Goal: Find specific page/section: Find specific page/section

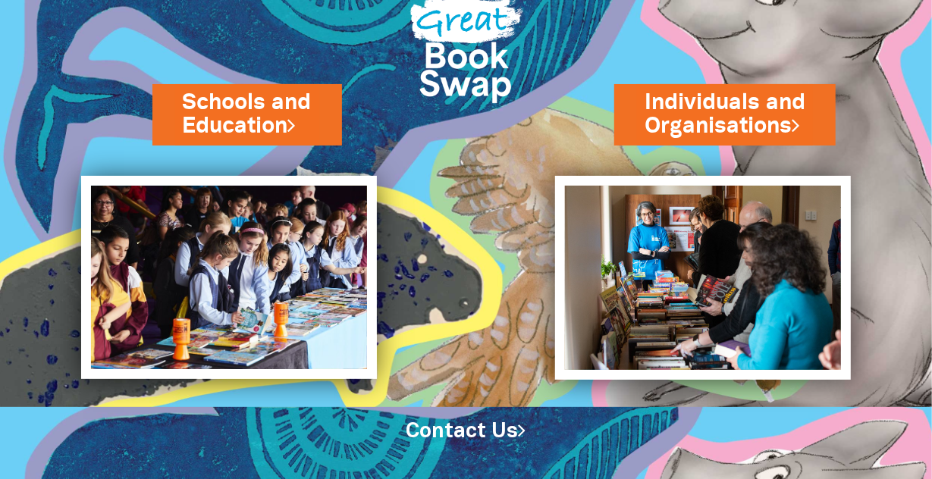
scroll to position [86, 0]
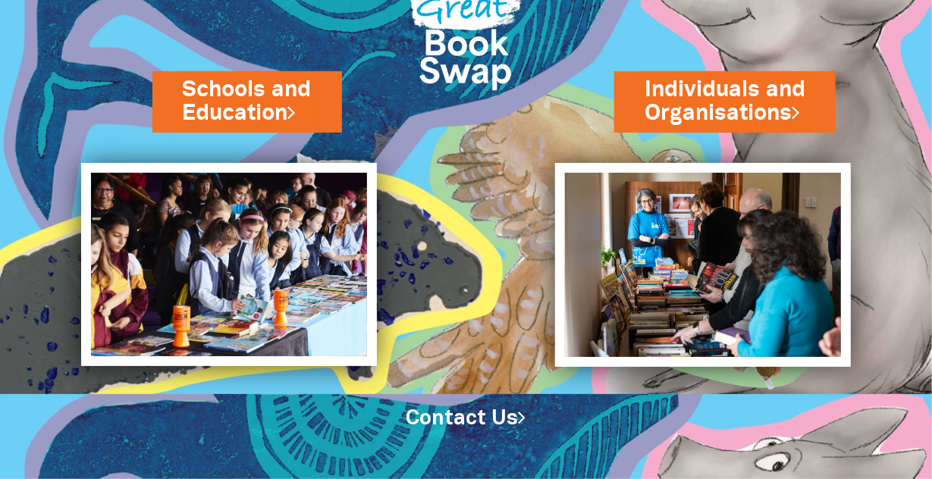
drag, startPoint x: 941, startPoint y: 96, endPoint x: 957, endPoint y: 246, distance: 151.7
click at [931, 246] on html "Schools and Education Individuals and Organisations Contact Us" at bounding box center [466, 154] width 932 height 479
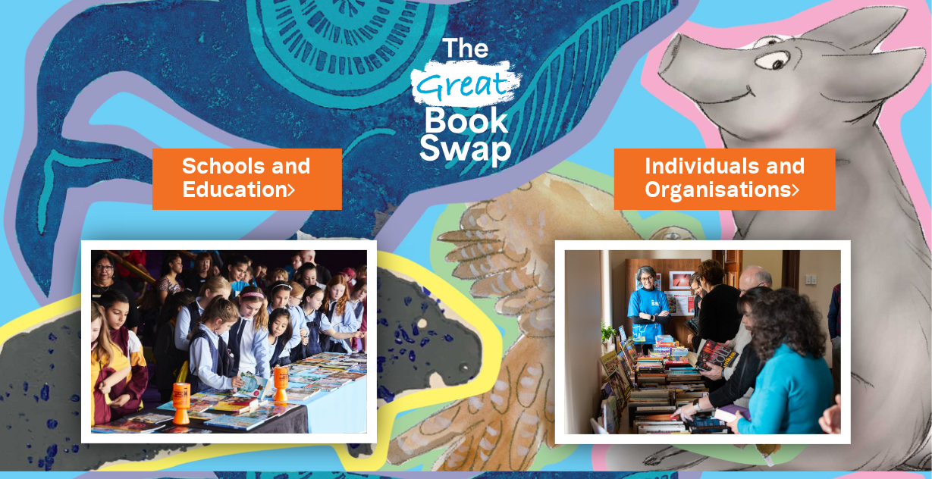
scroll to position [0, 0]
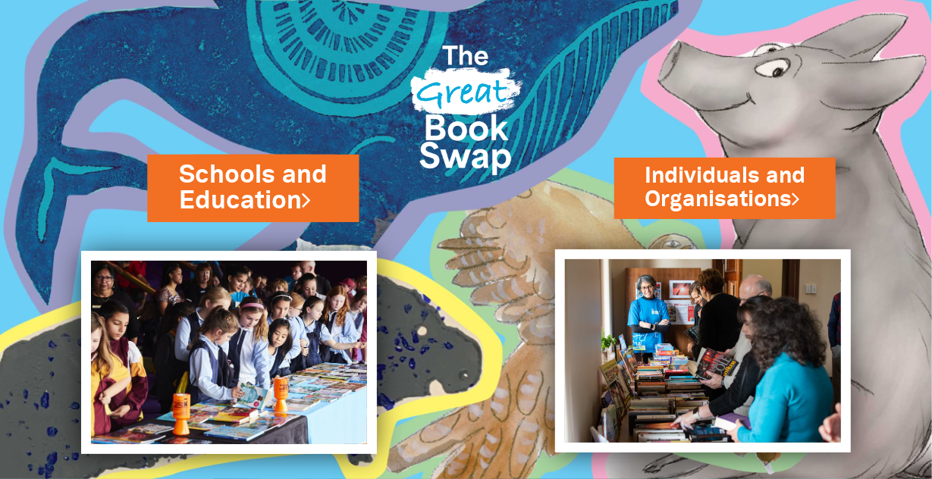
click at [306, 205] on link "Schools and Education" at bounding box center [253, 188] width 148 height 61
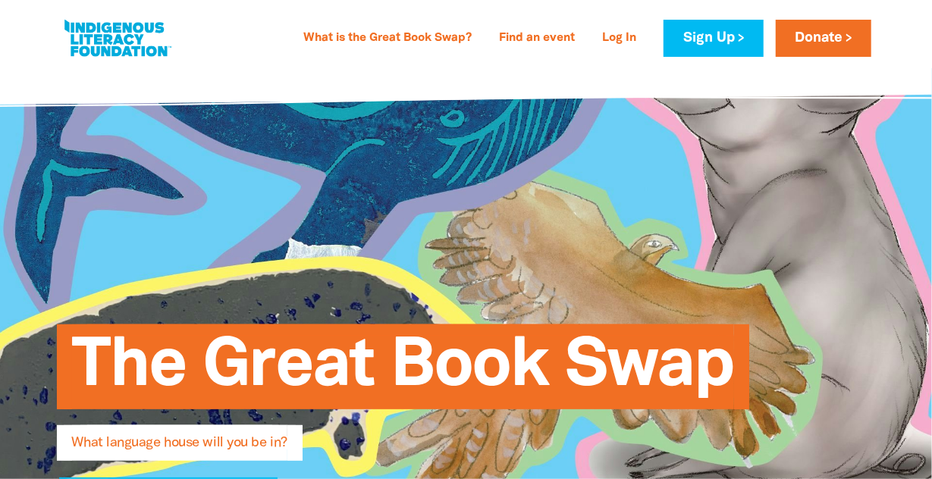
drag, startPoint x: 94, startPoint y: 29, endPoint x: 309, endPoint y: 124, distance: 235.3
click at [309, 124] on div "The Great Book Swap What language house will you be in? Register your event >" at bounding box center [466, 414] width 910 height 692
